Goal: Check status: Check status

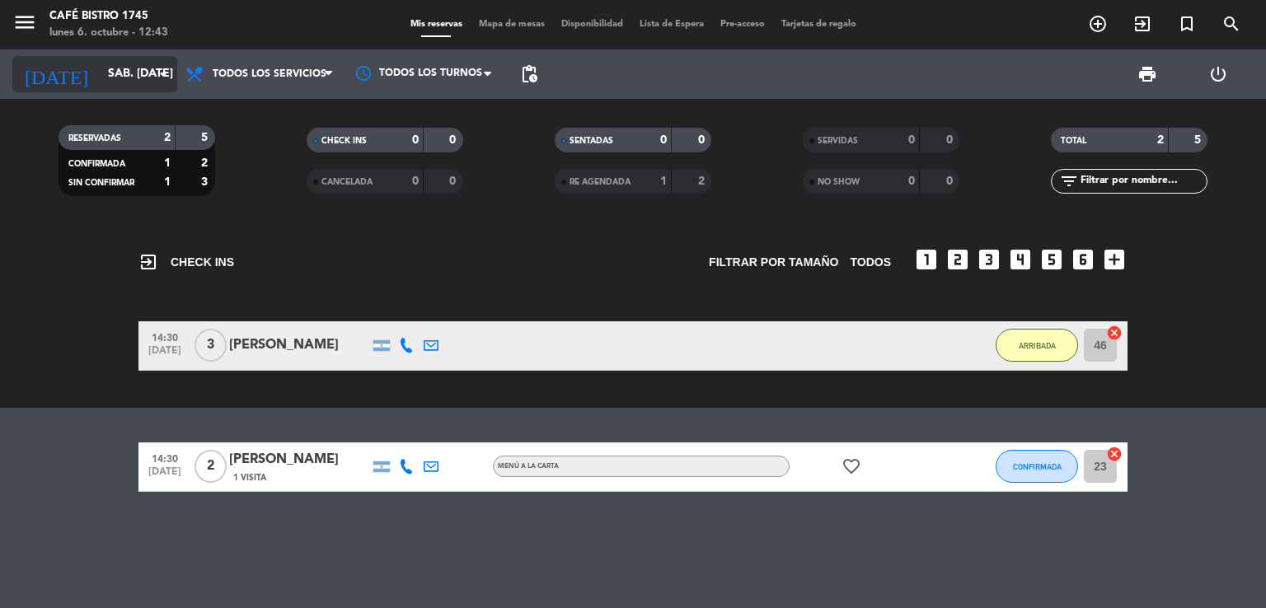
click at [125, 77] on input "sáb. [DATE]" at bounding box center [178, 74] width 157 height 30
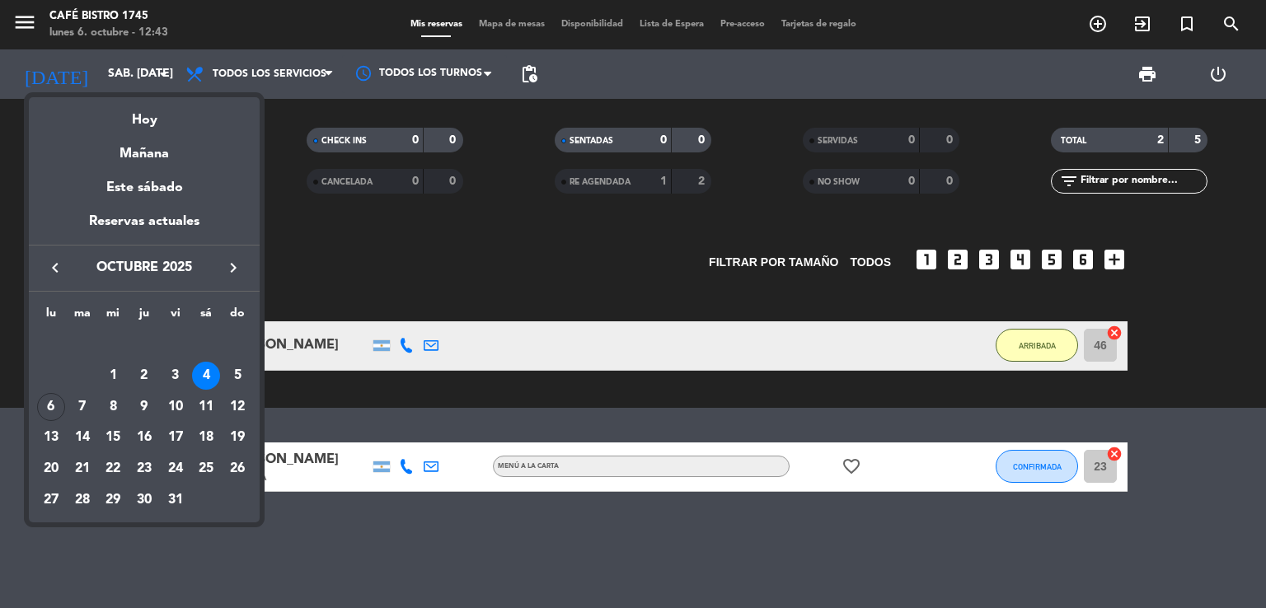
click at [356, 244] on div at bounding box center [633, 304] width 1266 height 608
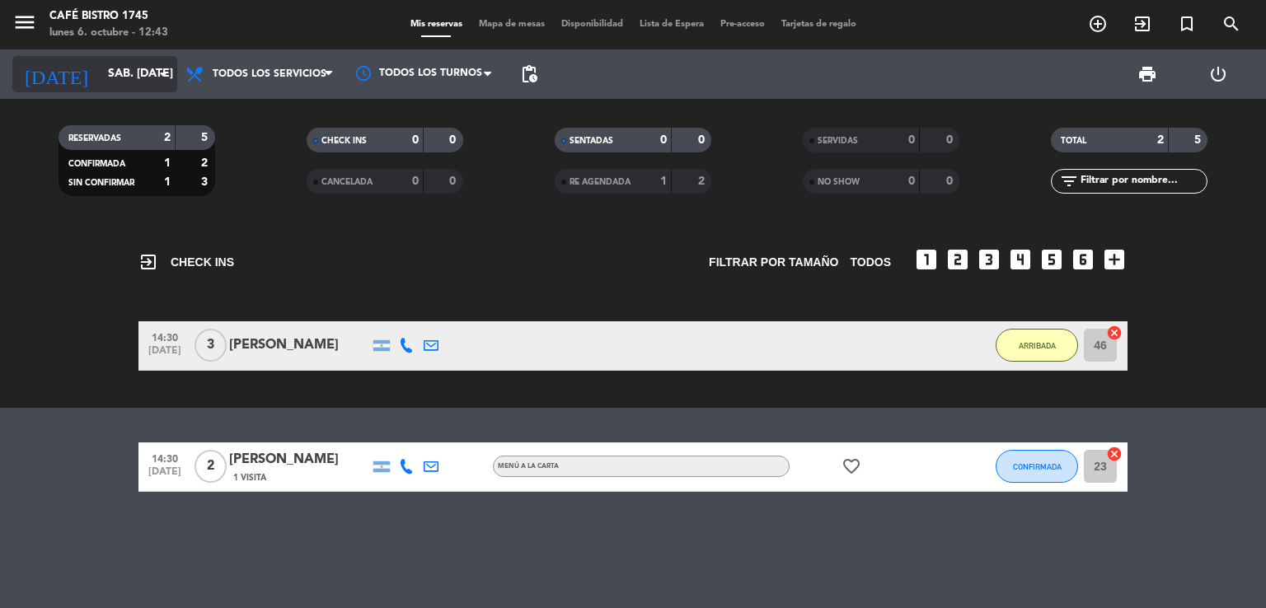
click at [100, 65] on input "sáb. [DATE]" at bounding box center [178, 74] width 157 height 30
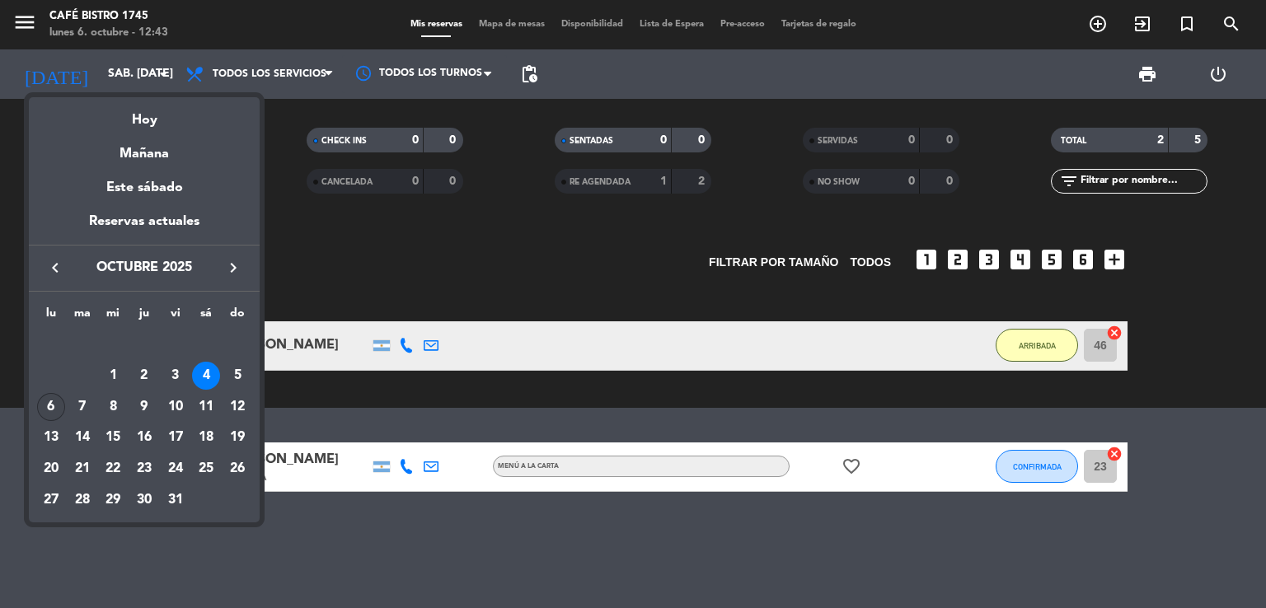
click at [48, 400] on div "6" at bounding box center [51, 407] width 28 height 28
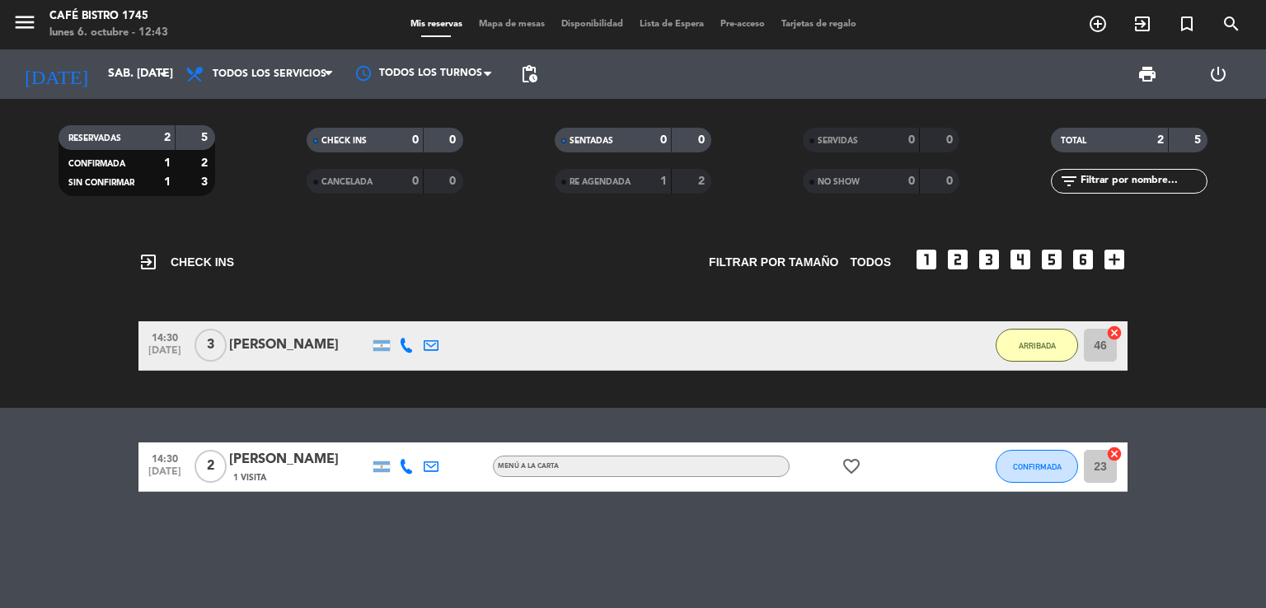
type input "lun. [DATE]"
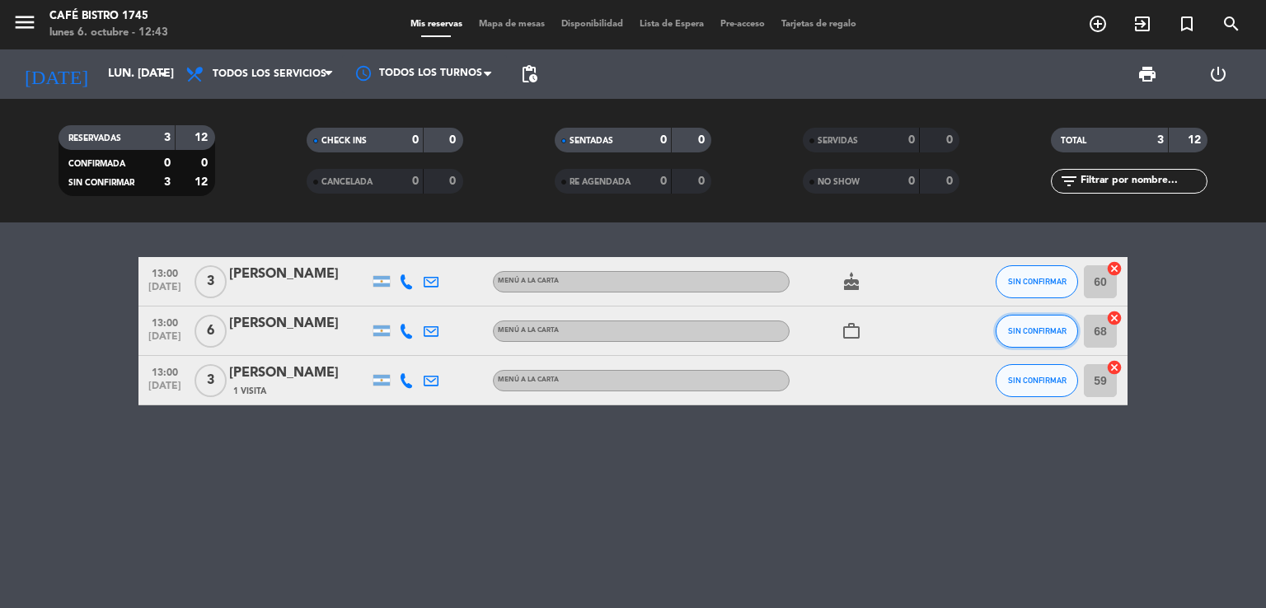
click at [1016, 337] on button "SIN CONFIRMAR" at bounding box center [1036, 331] width 82 height 33
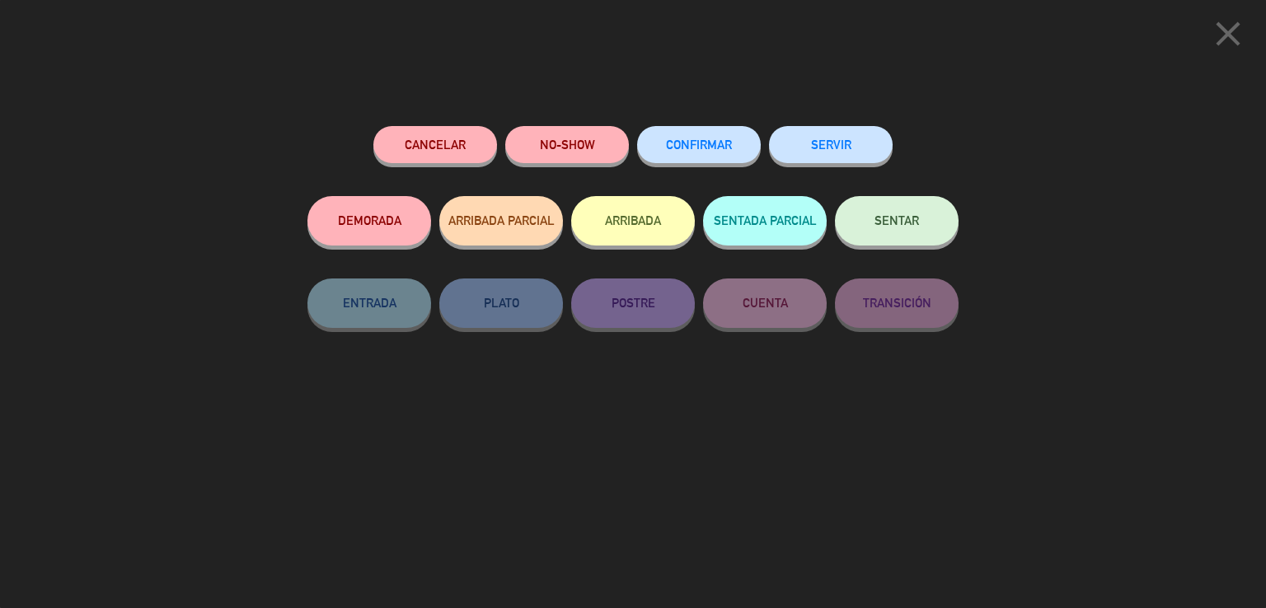
click at [673, 232] on button "ARRIBADA" at bounding box center [633, 220] width 124 height 49
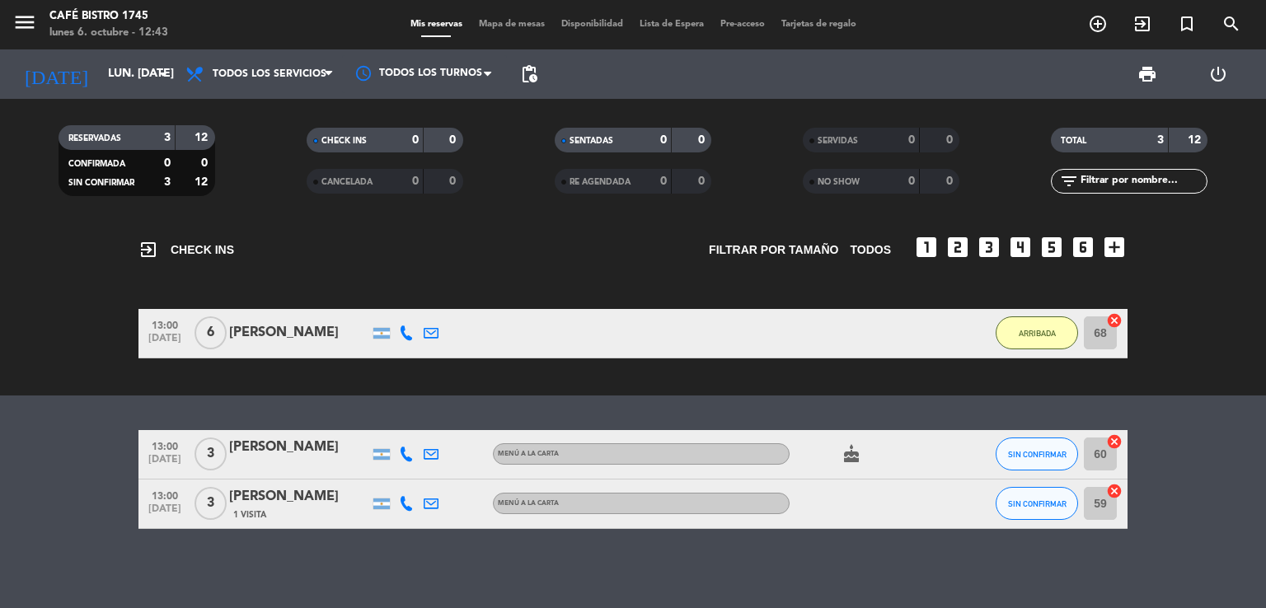
scroll to position [16, 0]
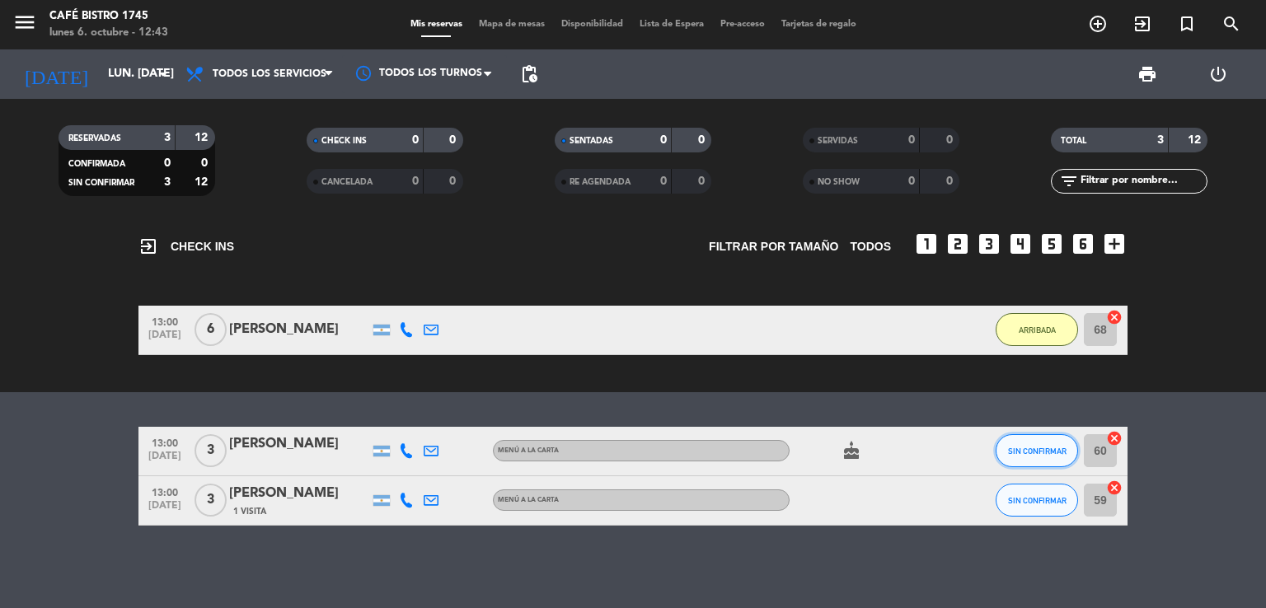
click at [1038, 447] on span "SIN CONFIRMAR" at bounding box center [1037, 451] width 59 height 9
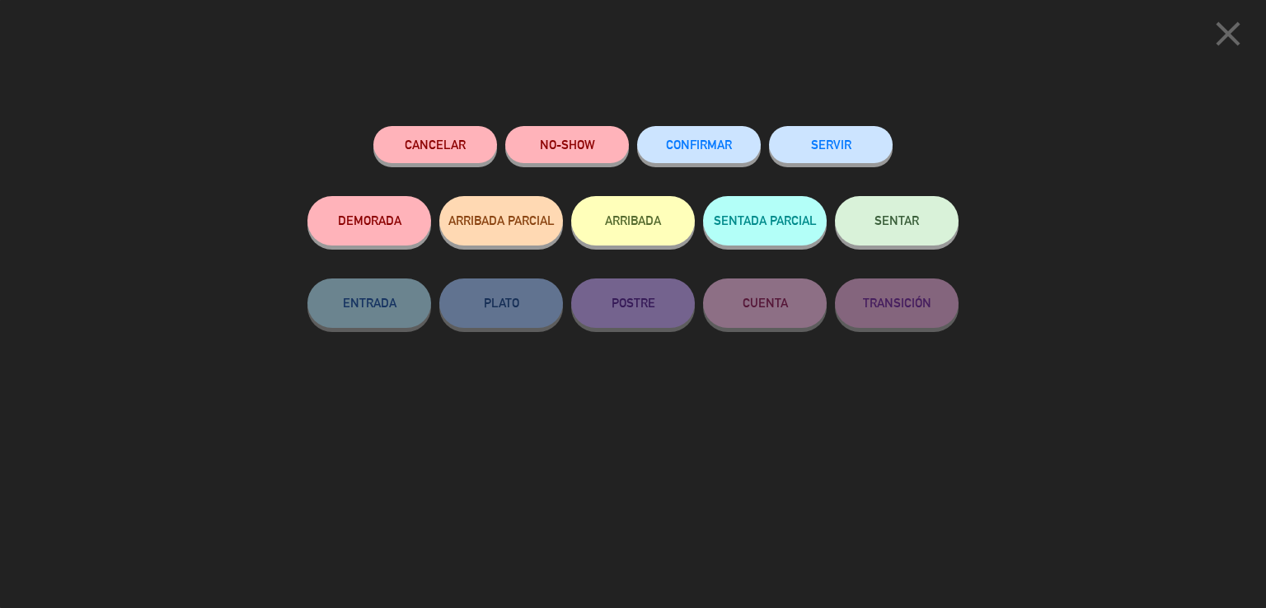
click at [583, 224] on button "ARRIBADA" at bounding box center [633, 220] width 124 height 49
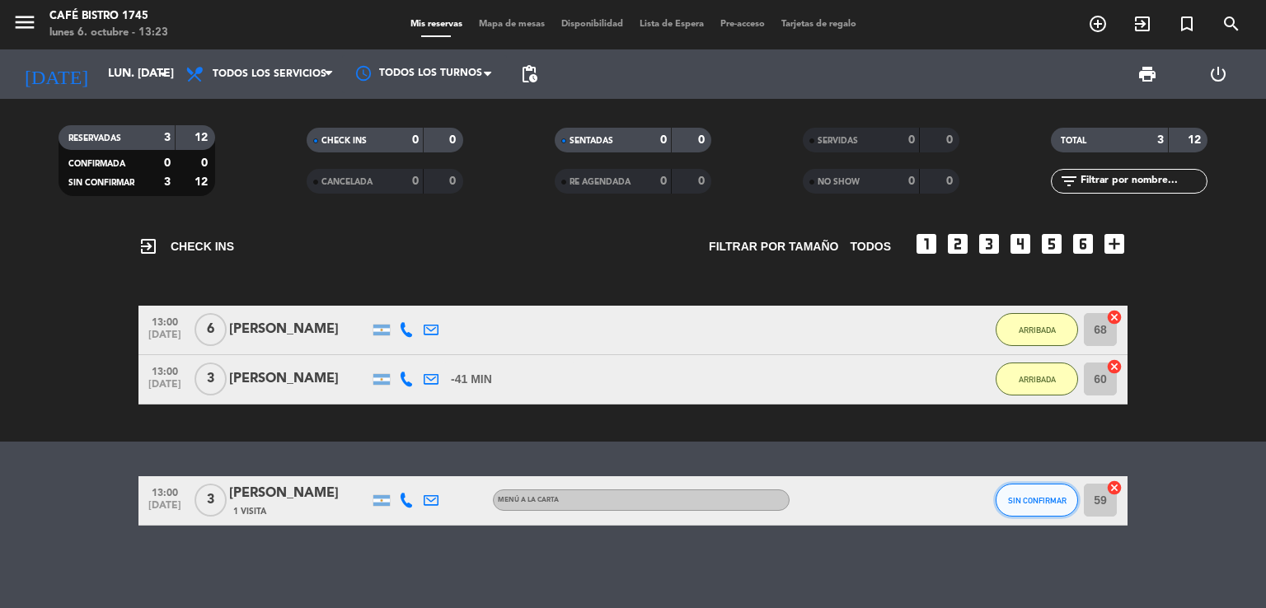
click at [1017, 490] on button "SIN CONFIRMAR" at bounding box center [1036, 500] width 82 height 33
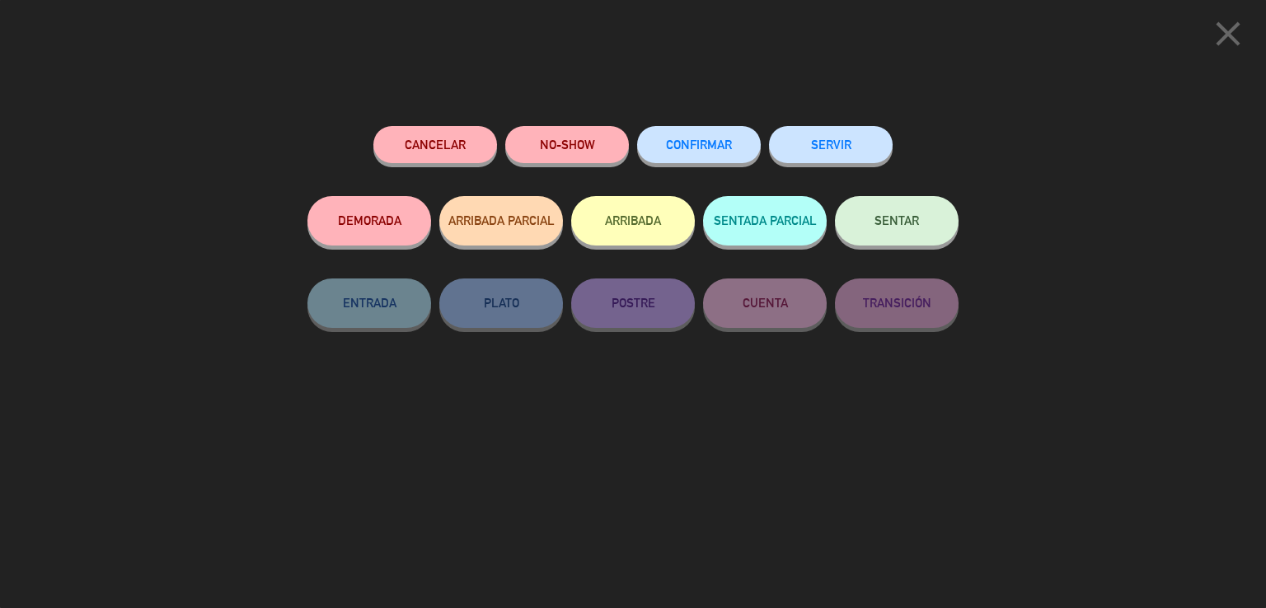
drag, startPoint x: 616, startPoint y: 218, endPoint x: 603, endPoint y: 218, distance: 13.2
click at [616, 218] on button "ARRIBADA" at bounding box center [633, 220] width 124 height 49
